Goal: Task Accomplishment & Management: Manage account settings

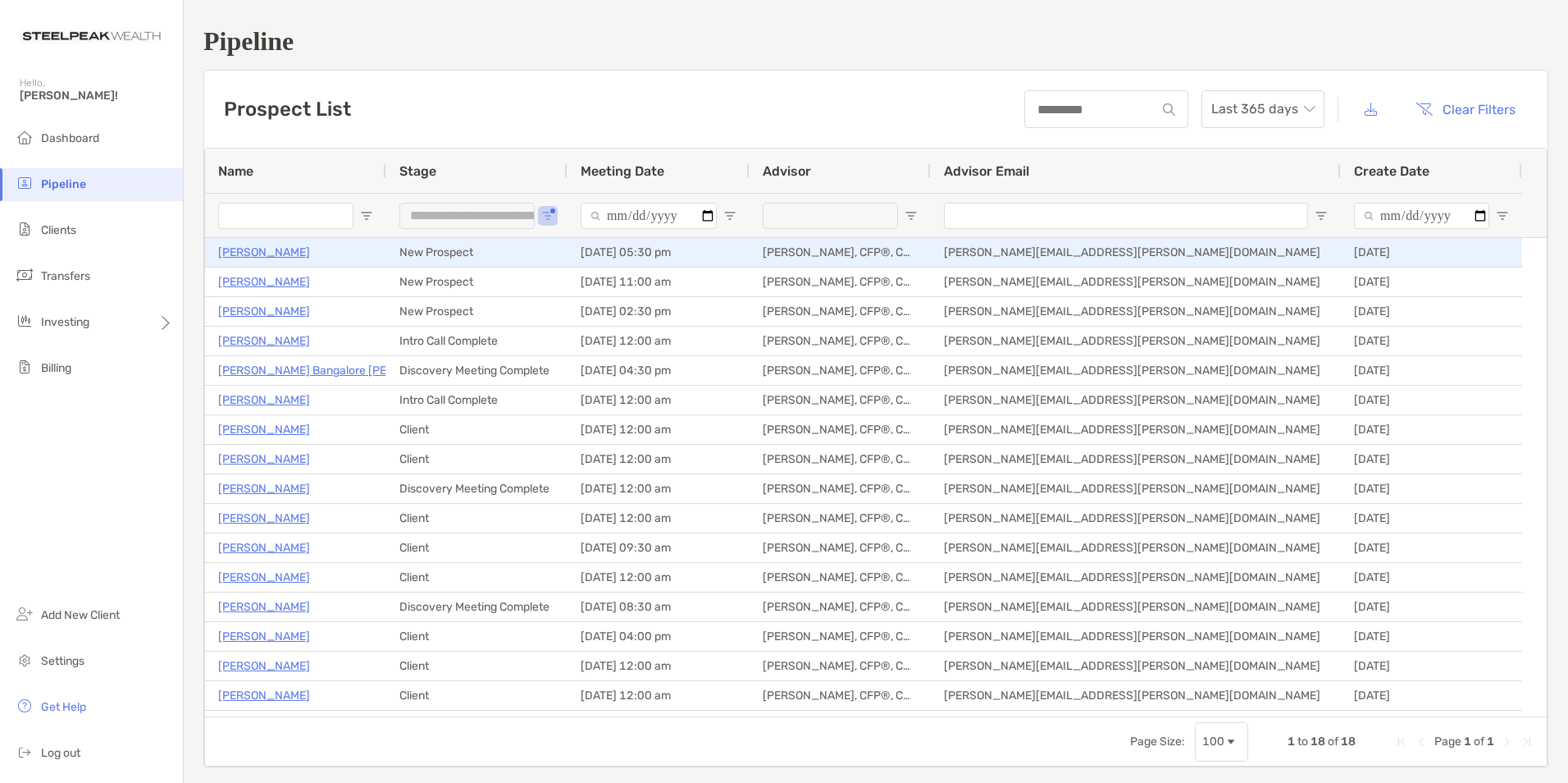
click at [280, 255] on p "[PERSON_NAME]" at bounding box center [265, 252] width 92 height 20
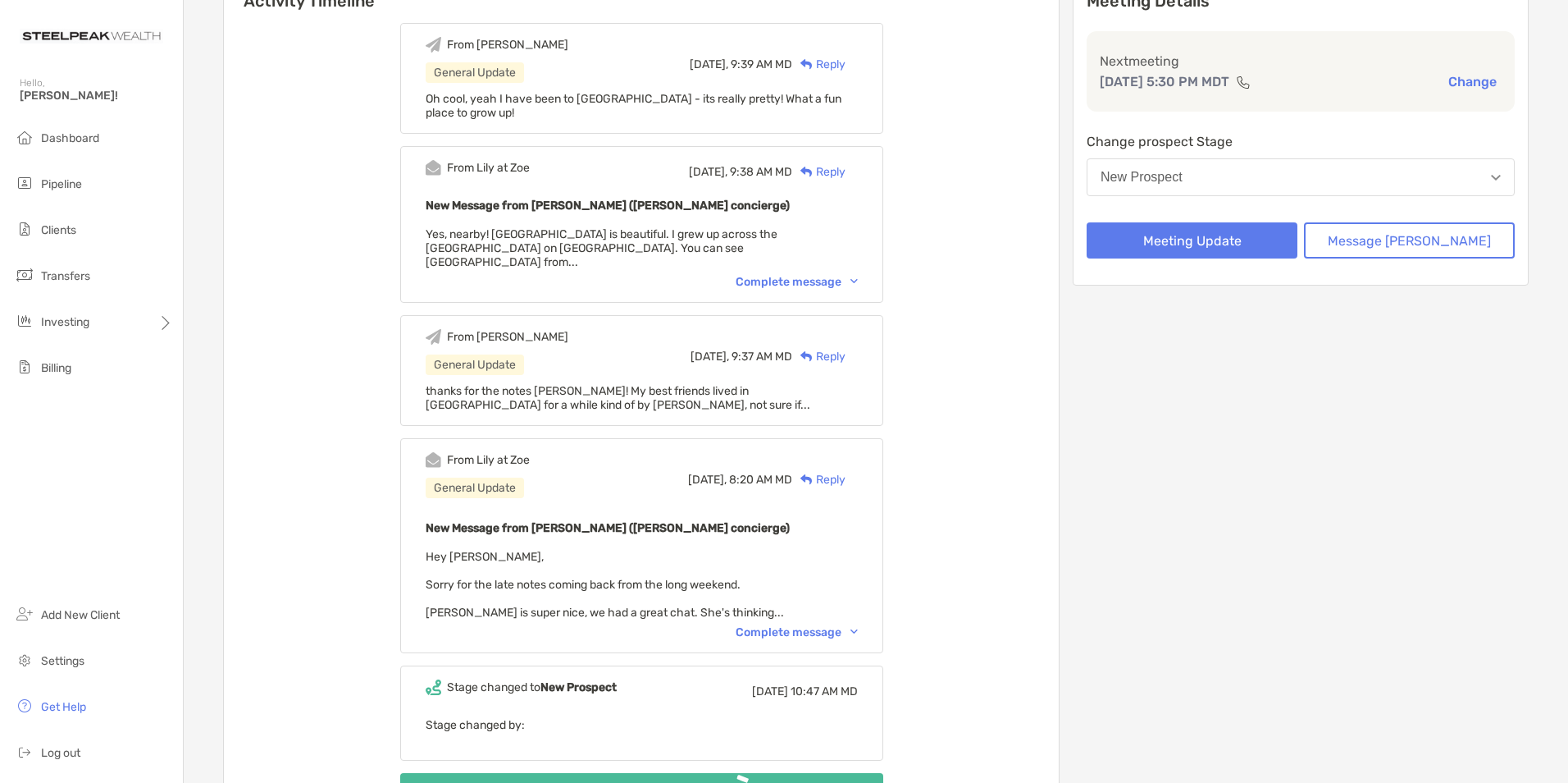
scroll to position [328, 0]
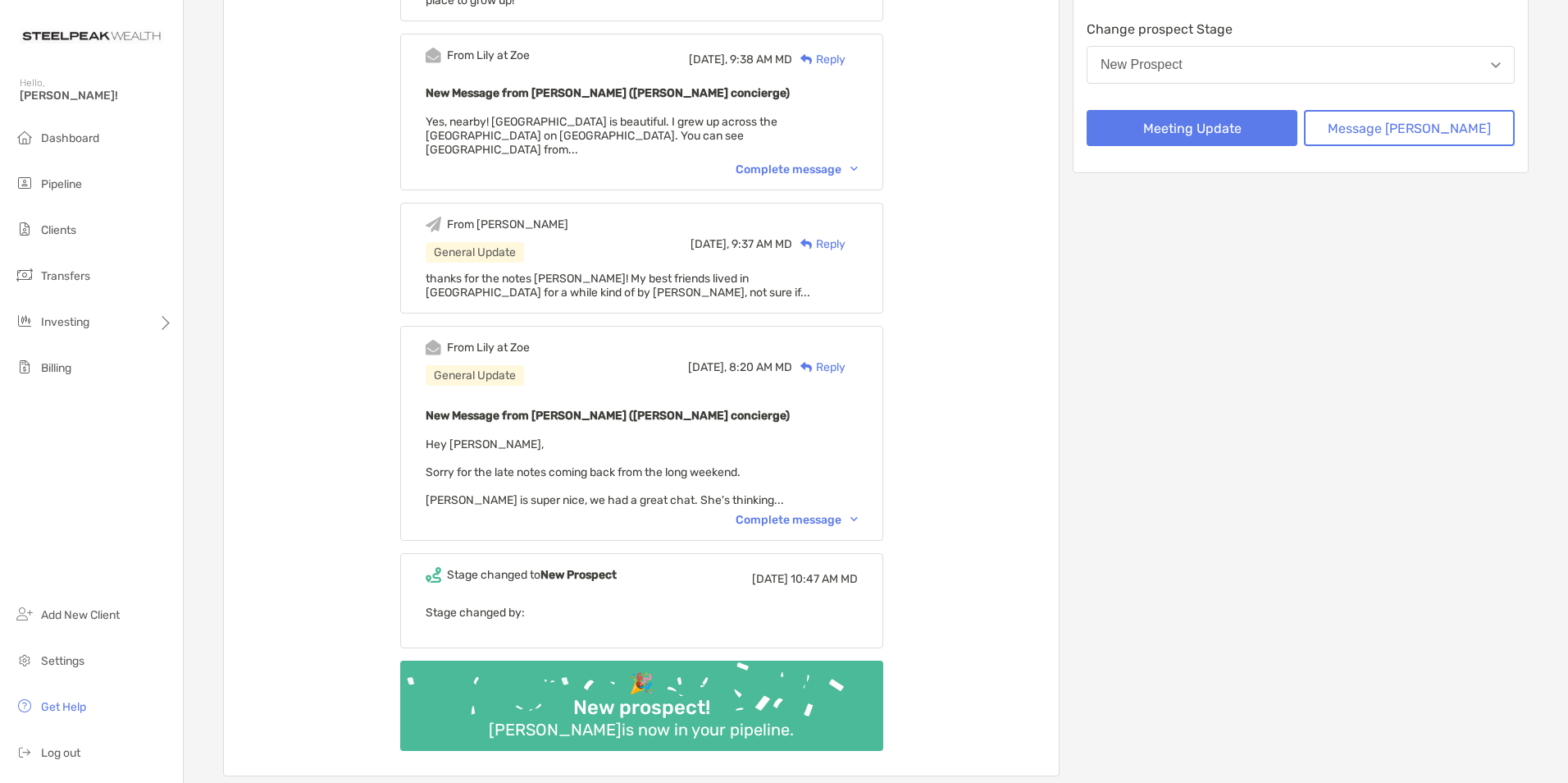
click at [784, 513] on div "Complete message" at bounding box center [797, 519] width 122 height 14
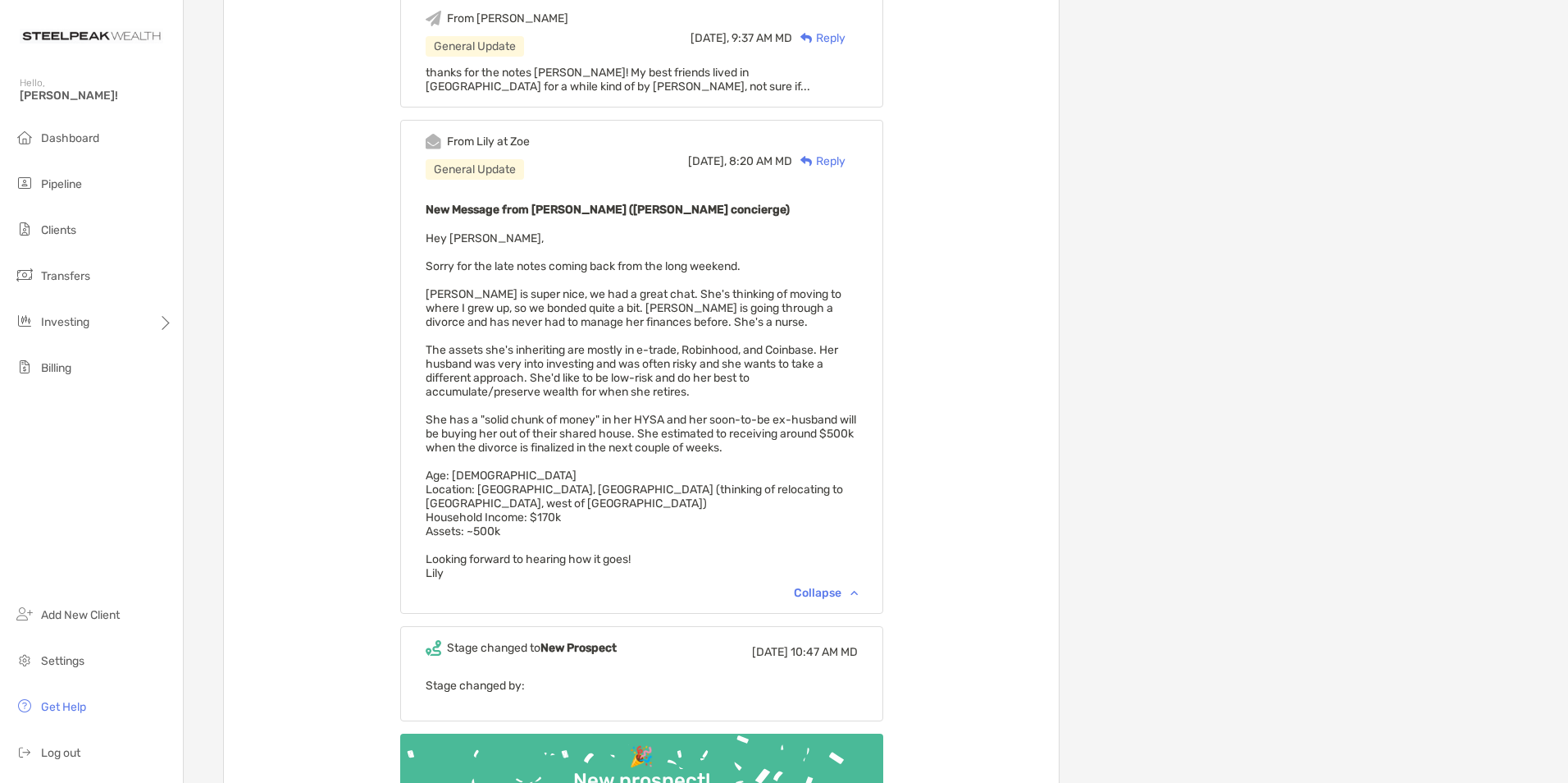
scroll to position [574, 0]
